Goal: Information Seeking & Learning: Learn about a topic

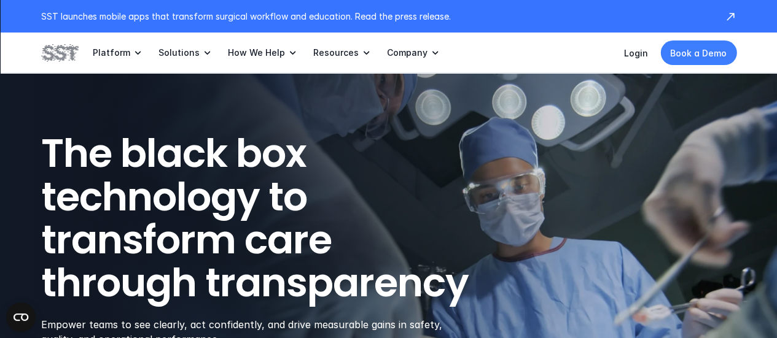
click at [133, 51] on icon at bounding box center [137, 53] width 12 height 12
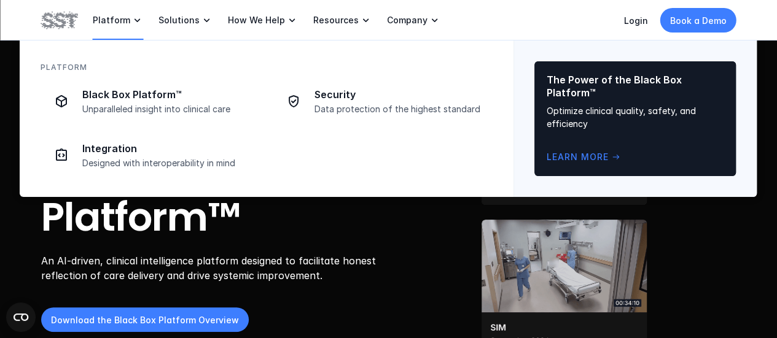
click at [111, 21] on p "Platform" at bounding box center [111, 20] width 37 height 11
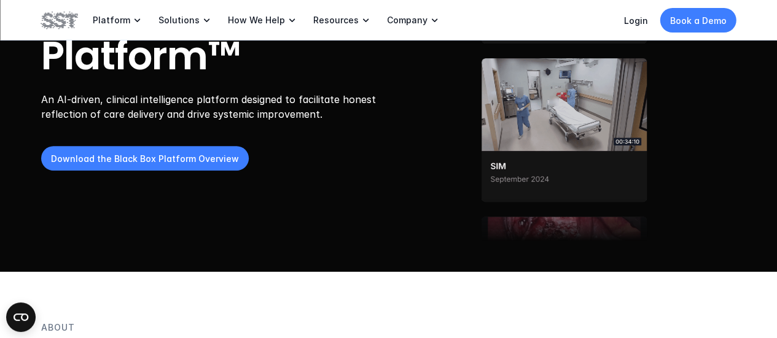
scroll to position [130, 0]
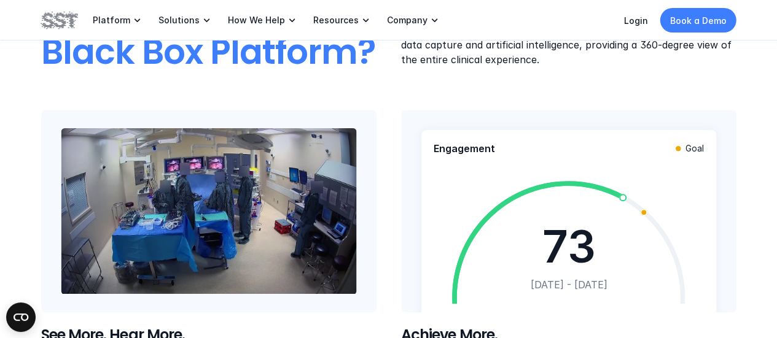
scroll to position [517, 0]
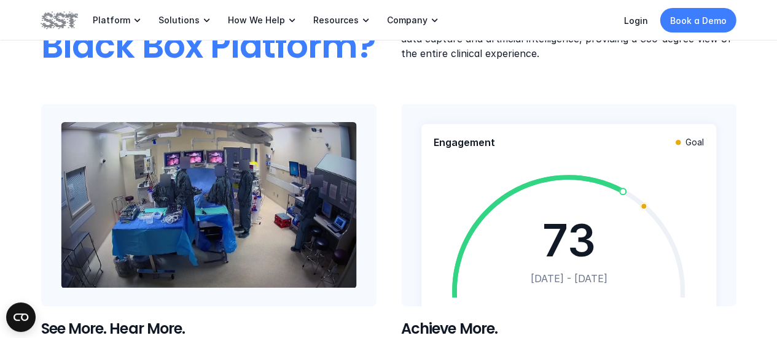
click at [220, 207] on video at bounding box center [208, 205] width 295 height 166
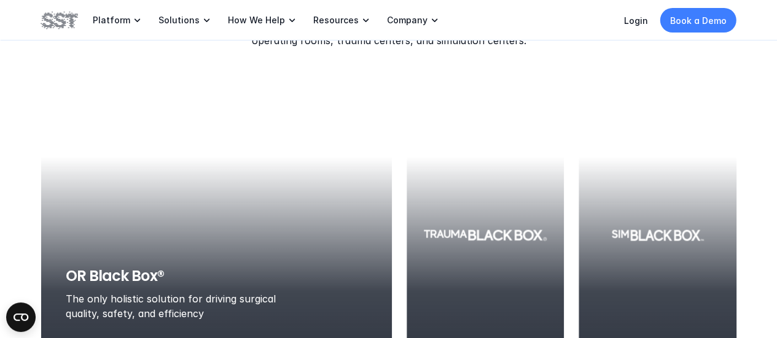
scroll to position [1354, 0]
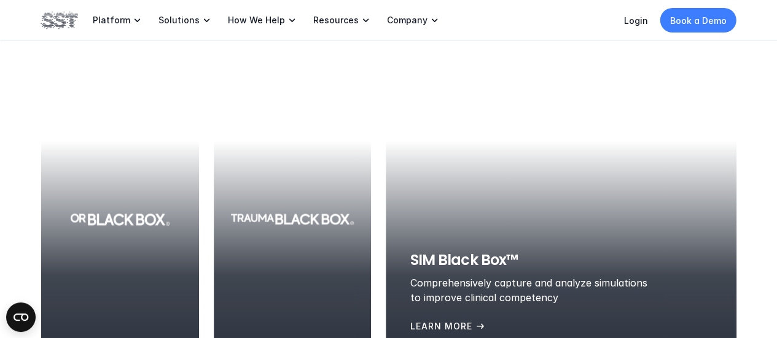
click at [516, 171] on div at bounding box center [561, 220] width 351 height 276
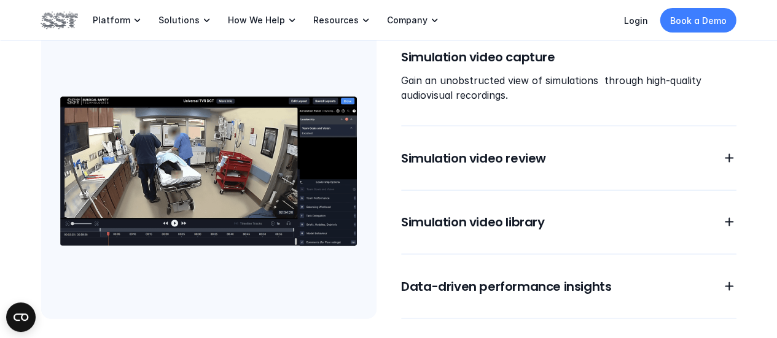
scroll to position [1159, 0]
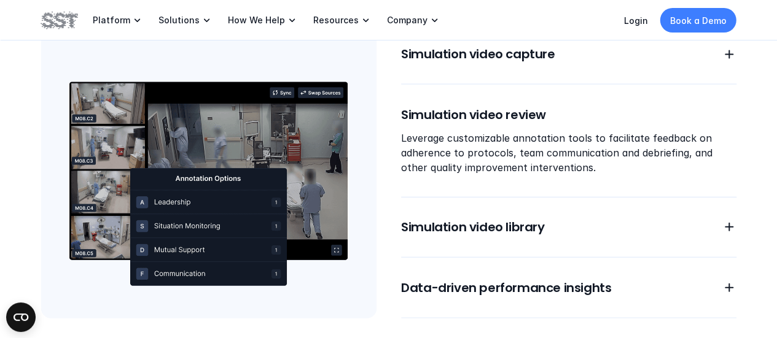
click at [163, 163] on img at bounding box center [208, 170] width 335 height 295
click at [194, 225] on img at bounding box center [208, 170] width 335 height 295
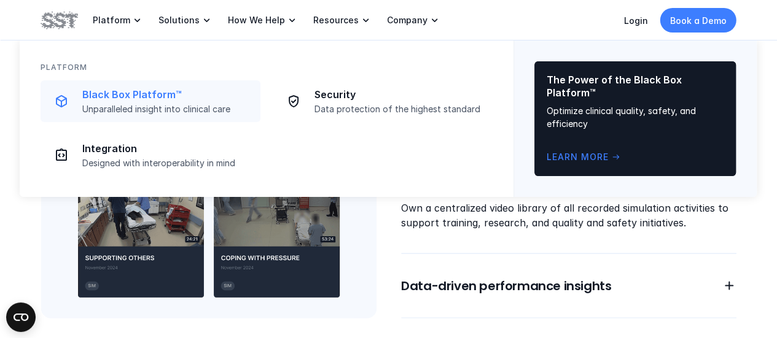
click at [131, 92] on p "Black Box Platform™" at bounding box center [167, 94] width 171 height 13
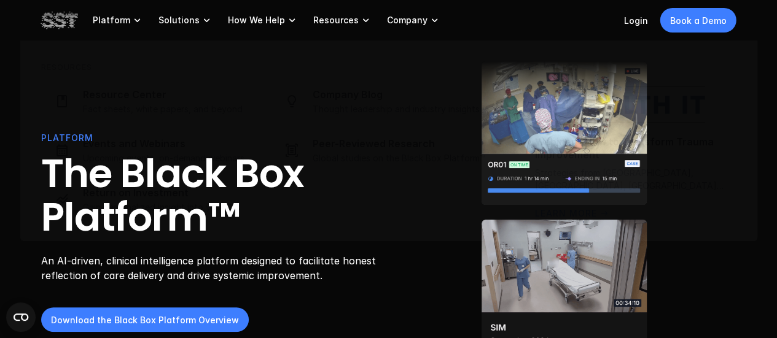
click at [152, 270] on p "An AI-driven, clinical intelligence platform designed to facilitate honest refl…" at bounding box center [213, 268] width 345 height 29
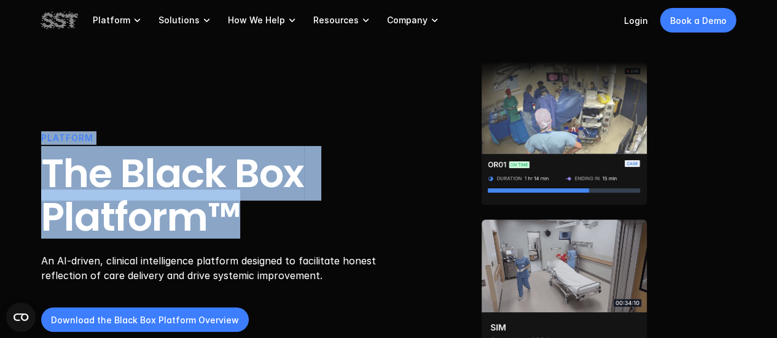
drag, startPoint x: 253, startPoint y: 215, endPoint x: 0, endPoint y: 142, distance: 263.4
click at [0, 142] on header "PLATFORM The Black Box Platform™ An AI-driven, clinical intelligence platform d…" at bounding box center [388, 217] width 777 height 434
copy div "PLATFORM The Black Box Platform™"
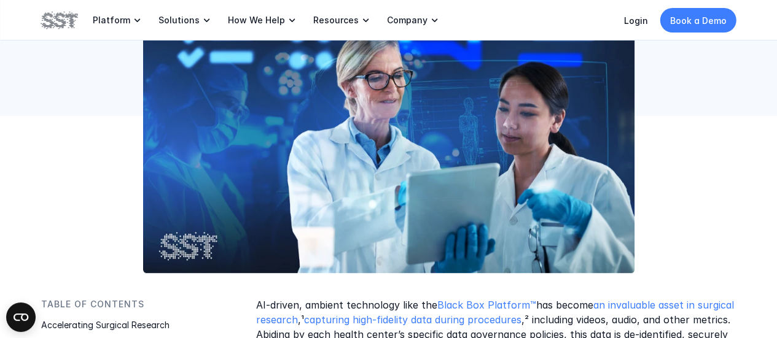
scroll to position [338, 0]
